Goal: Information Seeking & Learning: Learn about a topic

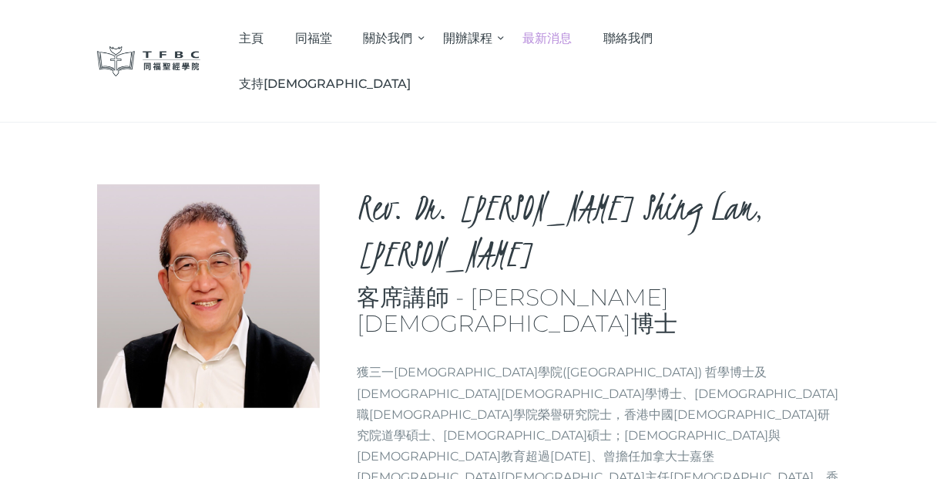
click at [573, 31] on span "最新消息" at bounding box center [547, 38] width 49 height 15
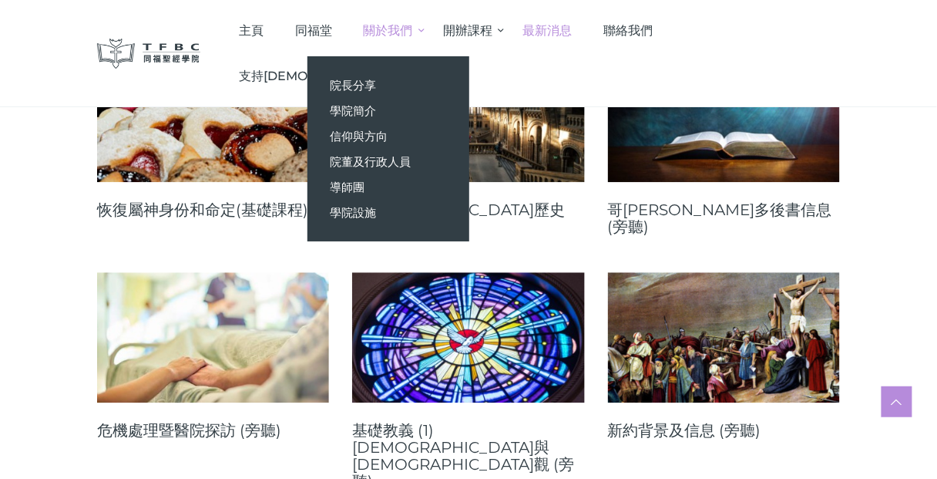
scroll to position [3699, 0]
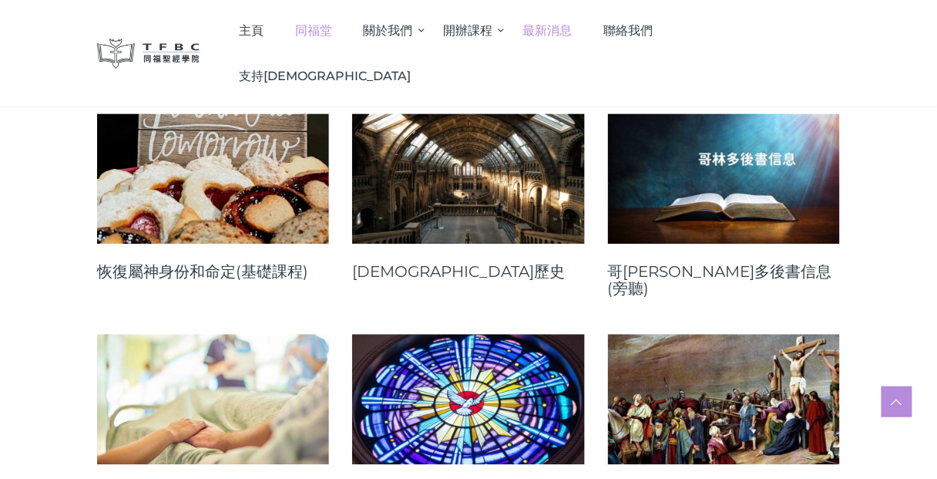
click at [332, 30] on span "同福堂" at bounding box center [313, 30] width 37 height 15
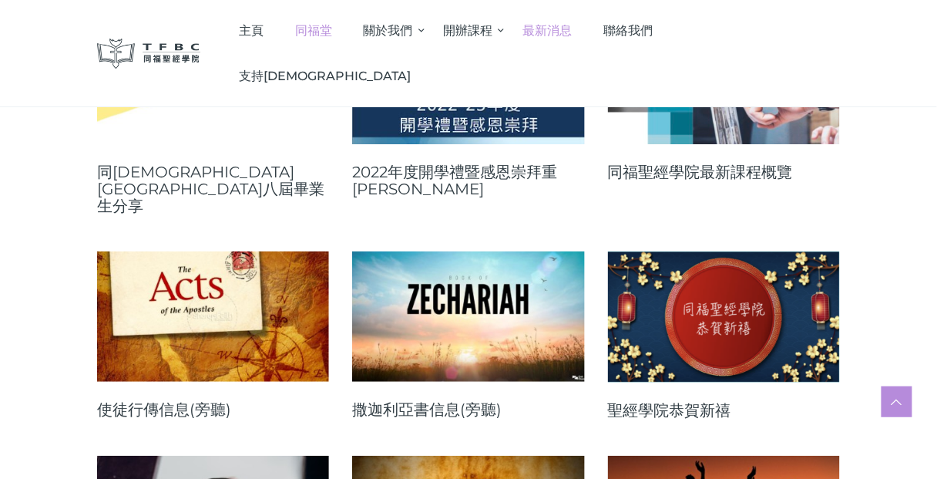
scroll to position [4501, 0]
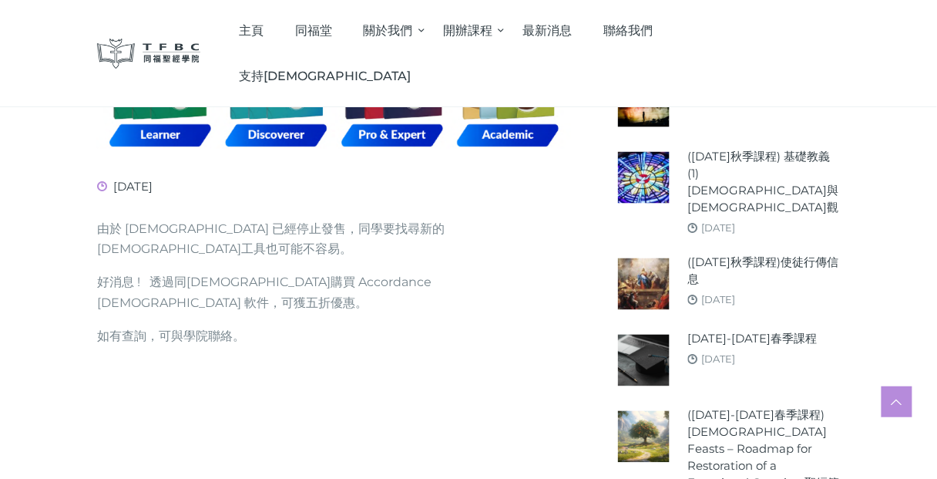
scroll to position [555, 0]
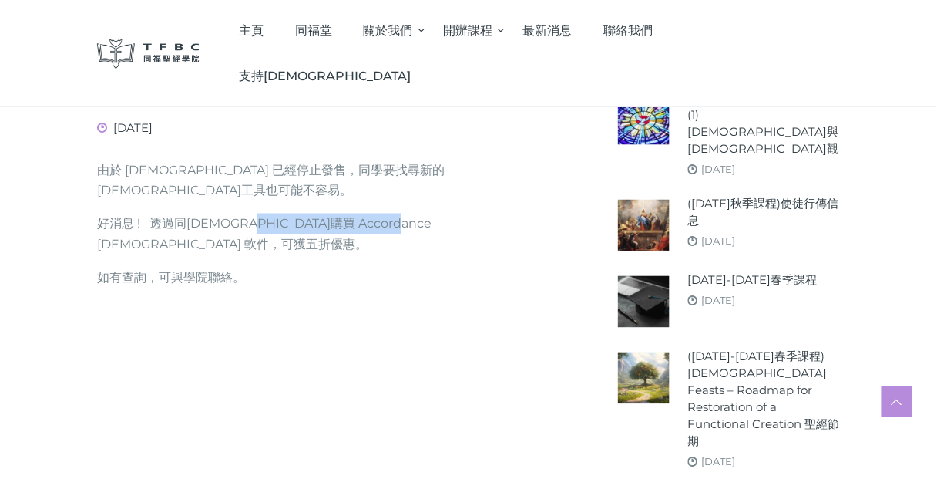
drag, startPoint x: 409, startPoint y: 140, endPoint x: 277, endPoint y: 136, distance: 132.6
click at [277, 213] on p "好消息 ! 透過同[DEMOGRAPHIC_DATA]購買 Accordance [DEMOGRAPHIC_DATA] 軟件，可獲五折優惠。" at bounding box center [334, 234] width 474 height 42
